Goal: Find specific page/section: Find specific page/section

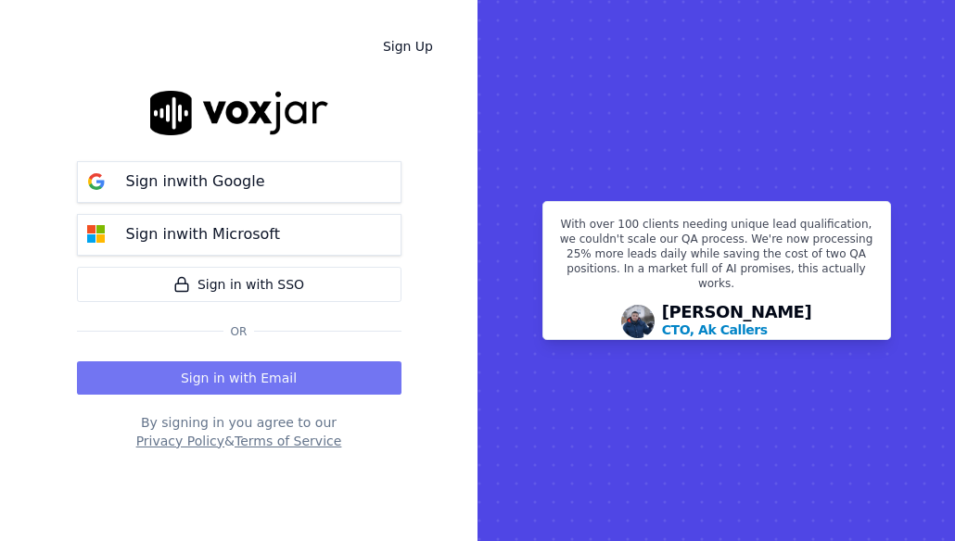
click at [239, 383] on button "Sign in with Email" at bounding box center [239, 377] width 324 height 33
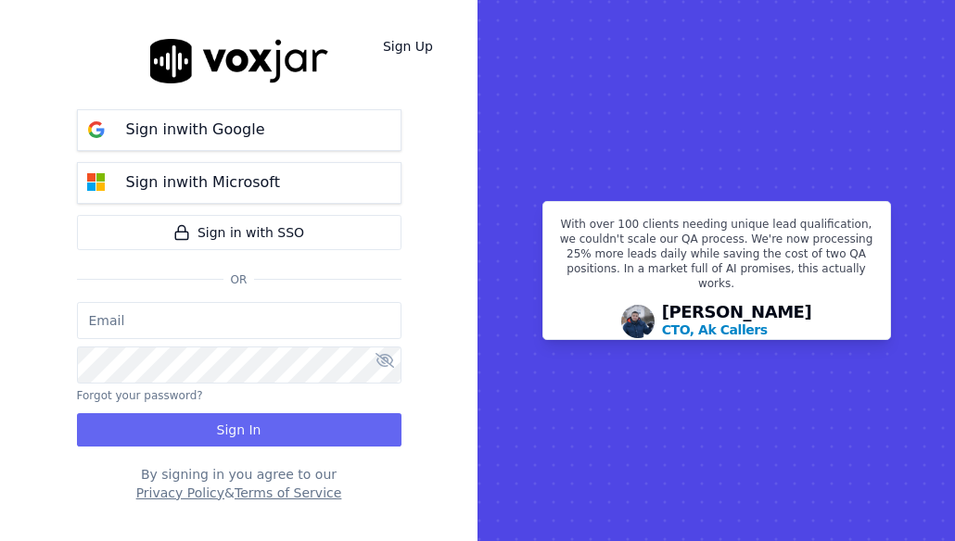
type input "[EMAIL_ADDRESS][DOMAIN_NAME]"
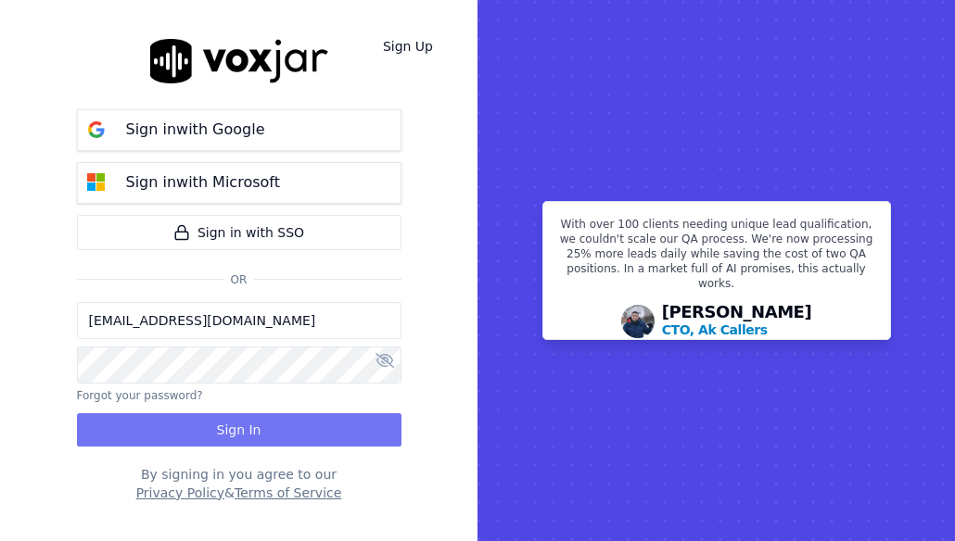
click at [233, 428] on button "Sign In" at bounding box center [239, 429] width 324 height 33
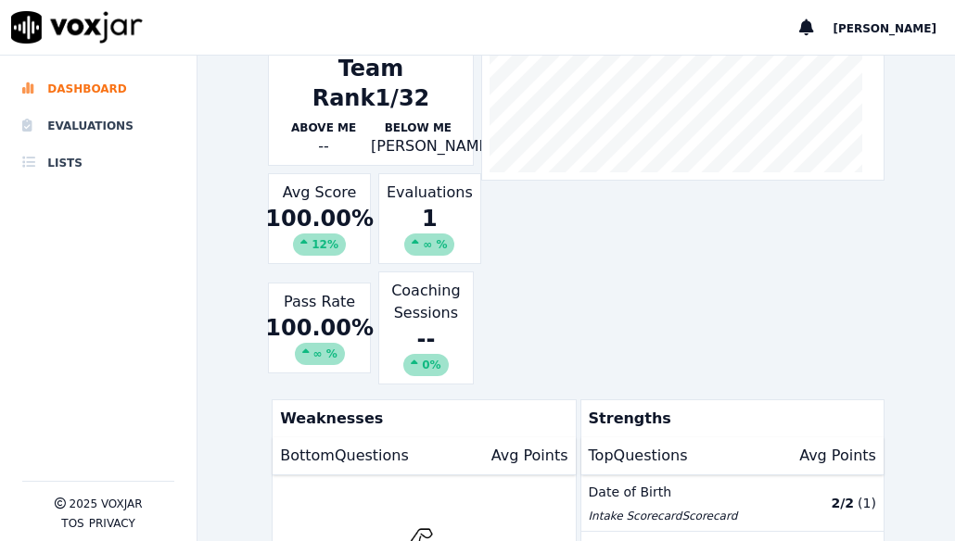
scroll to position [91, 0]
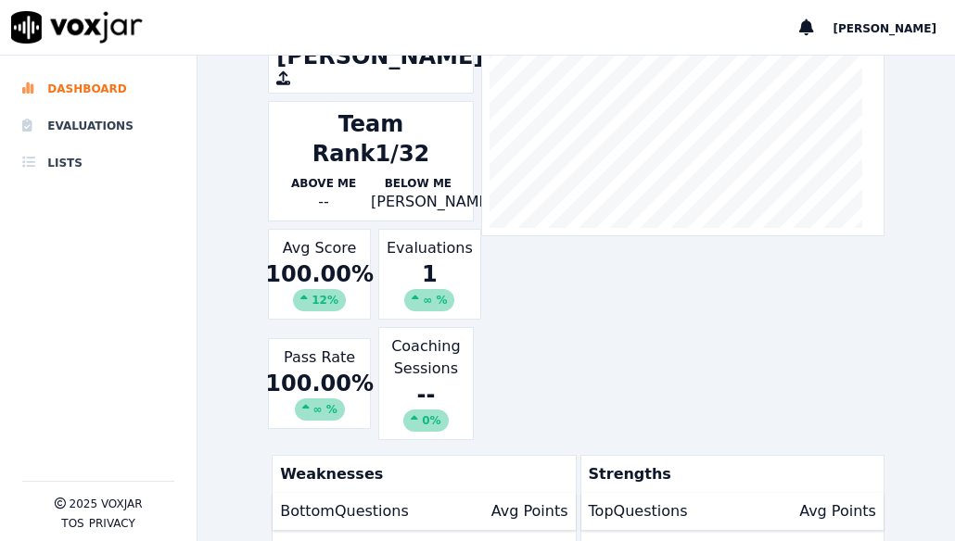
click at [423, 267] on div "1 ∞ %" at bounding box center [429, 285] width 86 height 52
click at [109, 131] on li "Evaluations" at bounding box center [98, 126] width 152 height 37
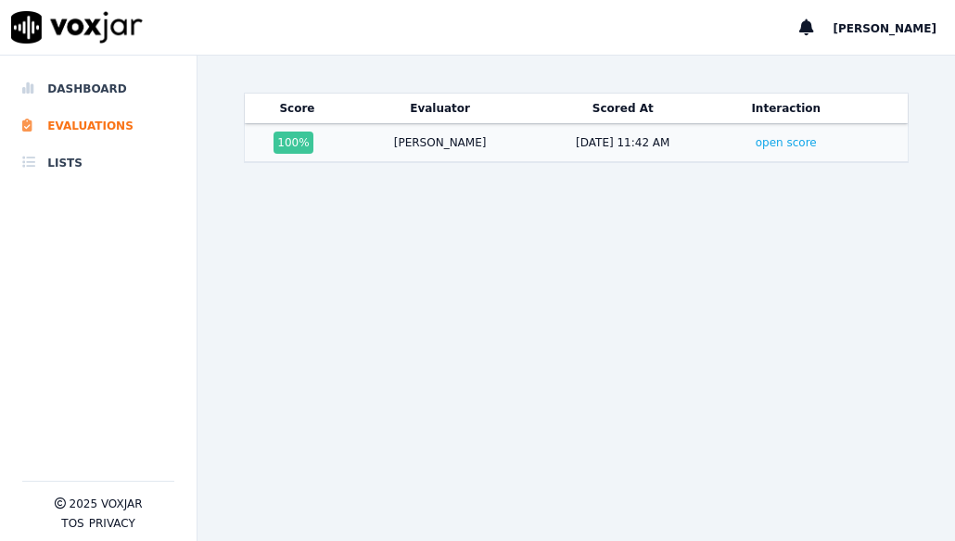
click at [754, 150] on td "open score" at bounding box center [786, 143] width 142 height 38
click at [755, 148] on link "open score" at bounding box center [785, 142] width 61 height 13
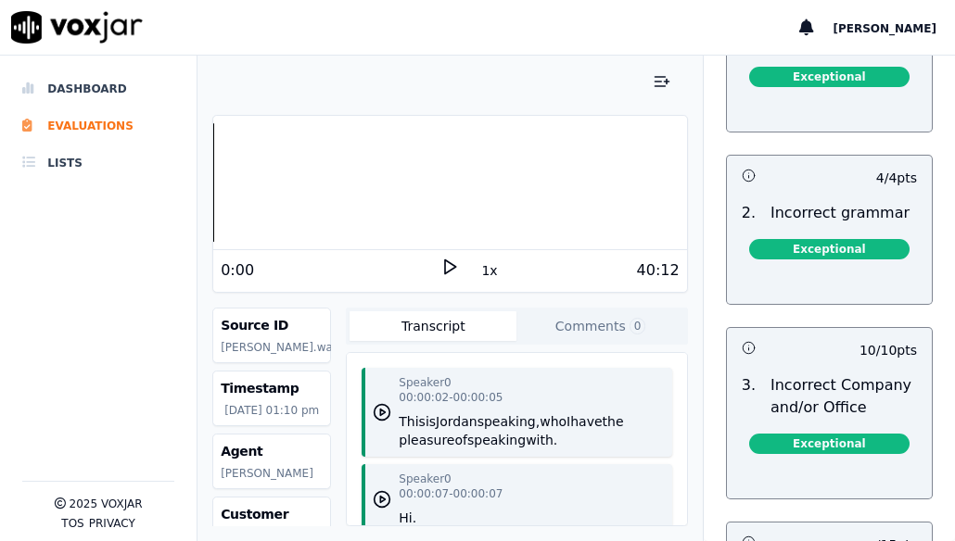
scroll to position [3320, 0]
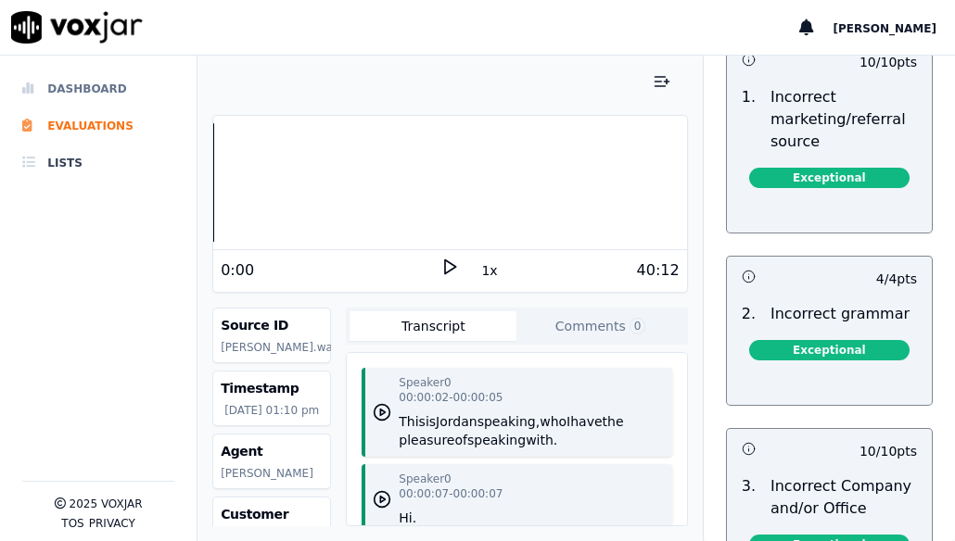
click at [96, 82] on li "Dashboard" at bounding box center [98, 88] width 152 height 37
